Goal: Transaction & Acquisition: Purchase product/service

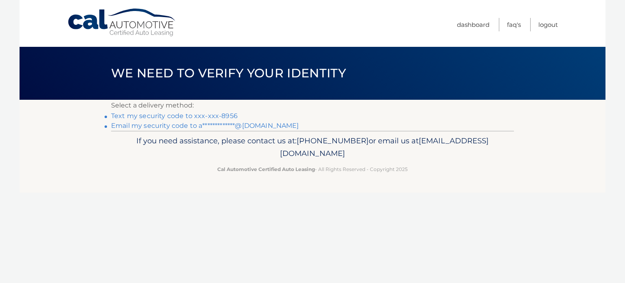
click at [208, 117] on link "Text my security code to xxx-xxx-8956" at bounding box center [174, 116] width 127 height 8
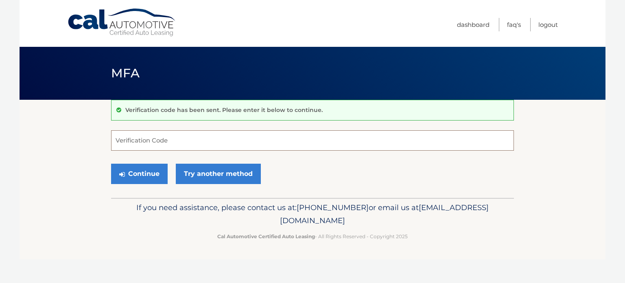
click at [146, 142] on input "Verification Code" at bounding box center [312, 140] width 403 height 20
type input "287609"
click at [111, 164] on button "Continue" at bounding box center [139, 174] width 57 height 20
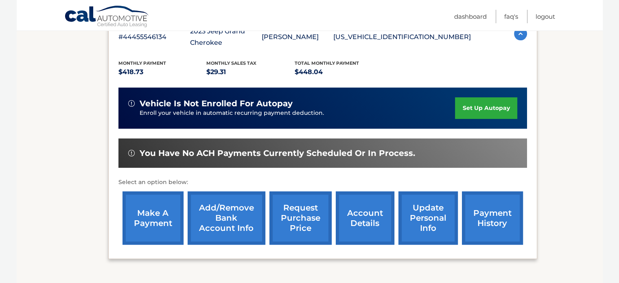
scroll to position [203, 0]
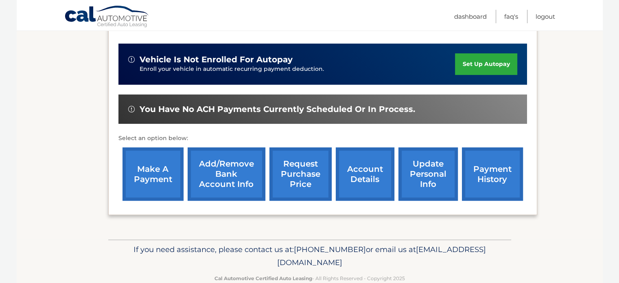
click at [151, 166] on link "make a payment" at bounding box center [152, 173] width 61 height 53
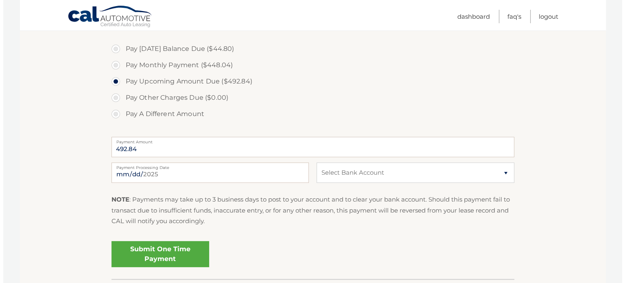
scroll to position [325, 0]
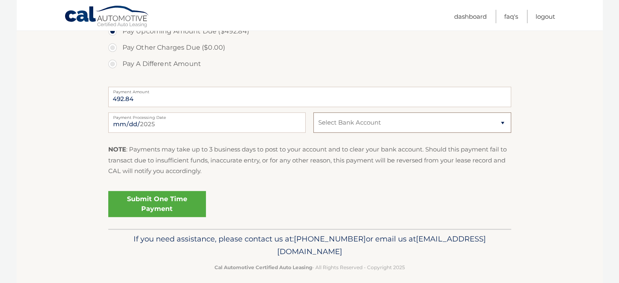
click at [364, 122] on select "Select Bank Account Checking BANK OF AMERICA, N.A. *****5375 Checking BANK OF A…" at bounding box center [411, 122] width 197 height 20
select select "OGVhM2M5YTAtM2E0OC00NDZkLWExY2YtMDk4NWJhZTBjNzBj"
click at [313, 112] on select "Select Bank Account Checking BANK OF AMERICA, N.A. *****5375 Checking BANK OF A…" at bounding box center [411, 122] width 197 height 20
click at [156, 203] on link "Submit One Time Payment" at bounding box center [157, 204] width 98 height 26
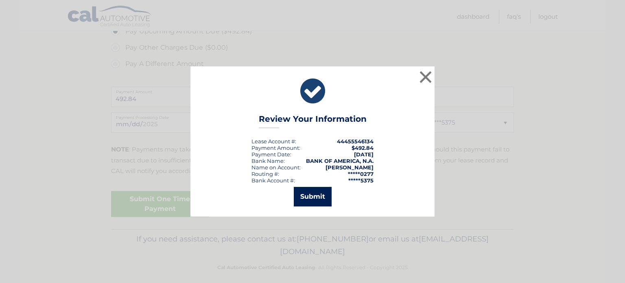
click at [302, 198] on button "Submit" at bounding box center [313, 197] width 38 height 20
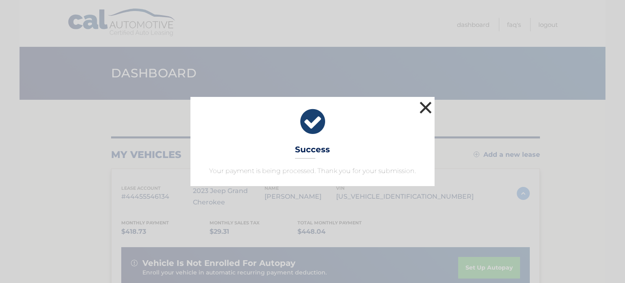
click at [423, 105] on button "×" at bounding box center [425, 107] width 16 height 16
